Goal: Navigation & Orientation: Find specific page/section

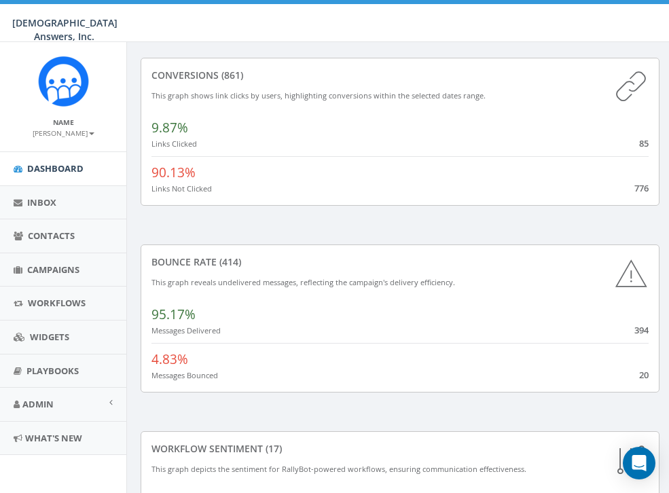
scroll to position [694, 0]
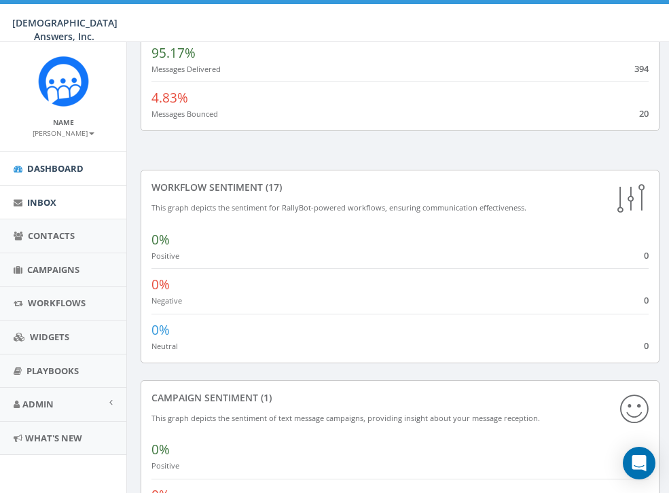
click at [62, 200] on link "Inbox" at bounding box center [63, 202] width 126 height 33
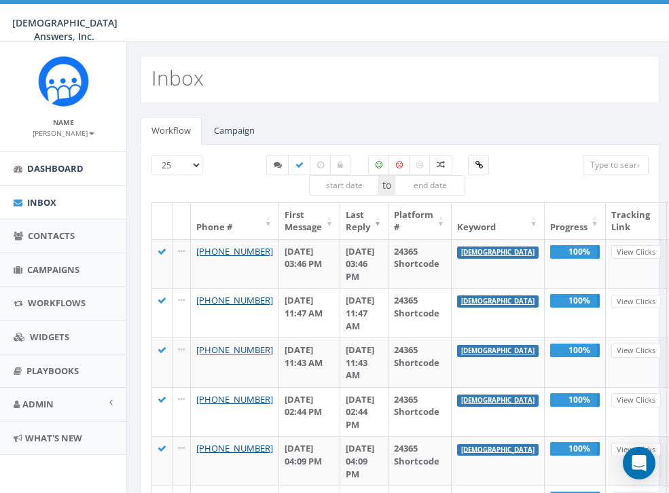
click at [50, 170] on span "Dashboard" at bounding box center [55, 168] width 56 height 12
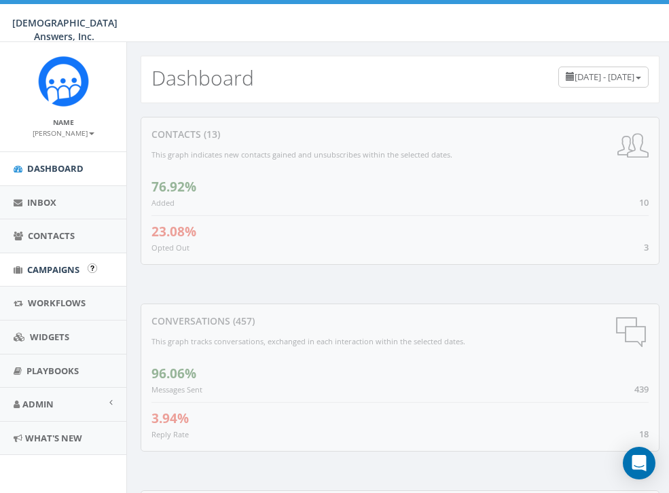
click at [37, 264] on span "Campaigns" at bounding box center [53, 269] width 52 height 12
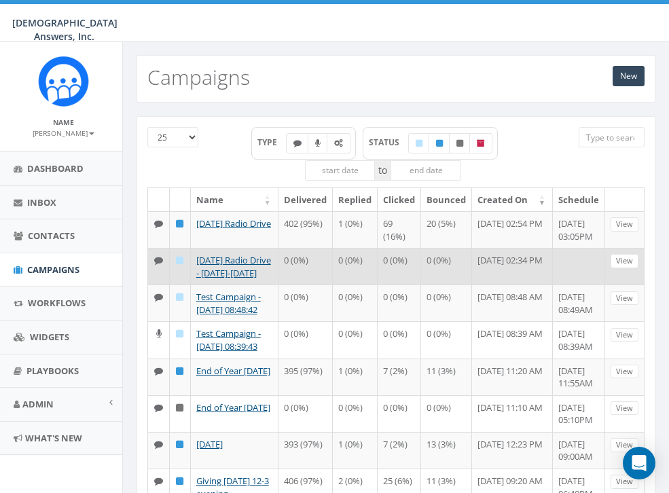
scroll to position [1, 4]
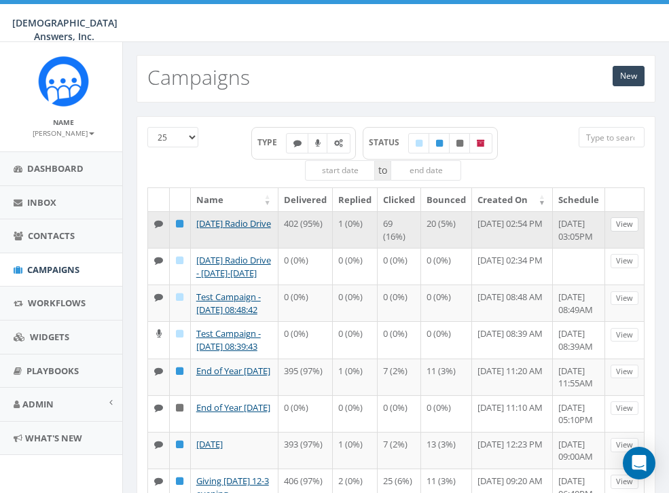
click at [624, 223] on link "View" at bounding box center [624, 224] width 28 height 14
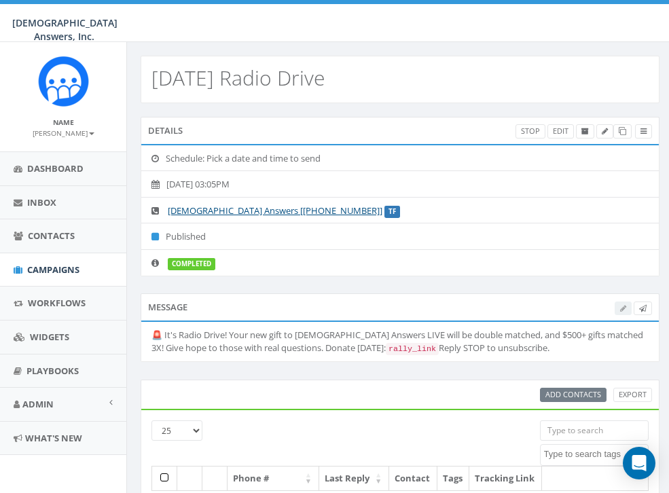
select select
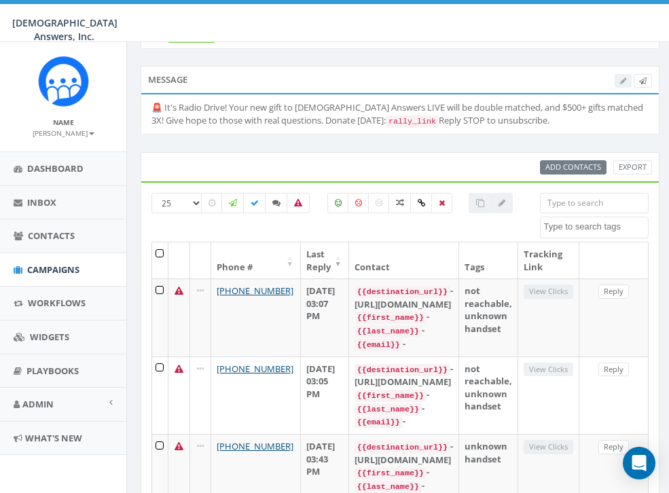
scroll to position [228, 0]
